Goal: Find specific page/section: Find specific page/section

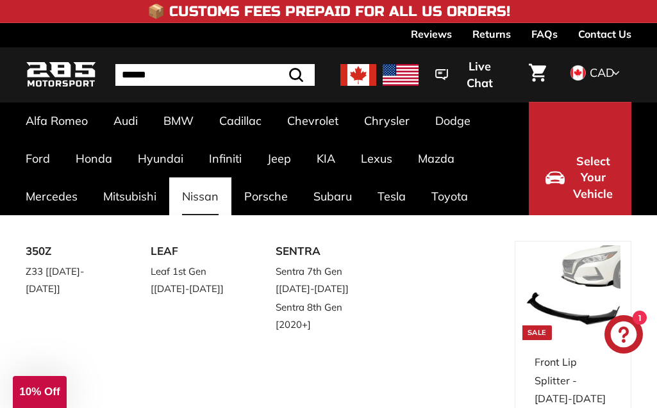
click at [198, 199] on link "Nissan" at bounding box center [200, 197] width 62 height 38
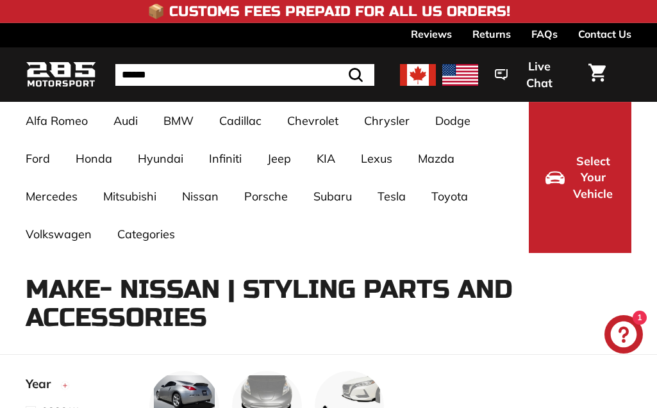
select select "**********"
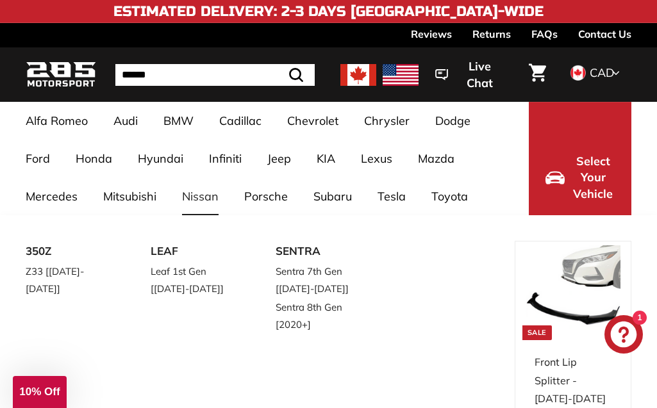
click at [201, 196] on link "Nissan" at bounding box center [200, 197] width 62 height 38
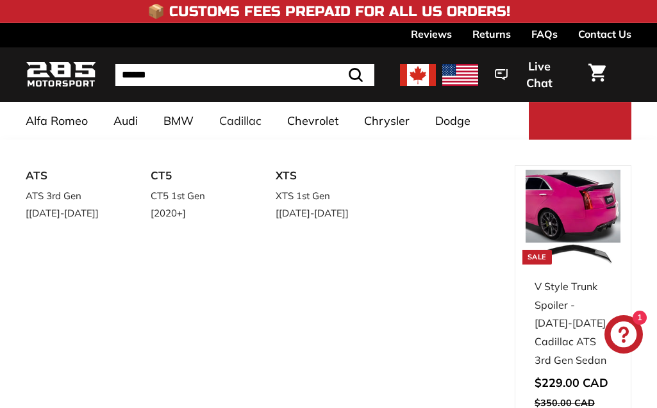
select select "**********"
